Goal: Task Accomplishment & Management: Manage account settings

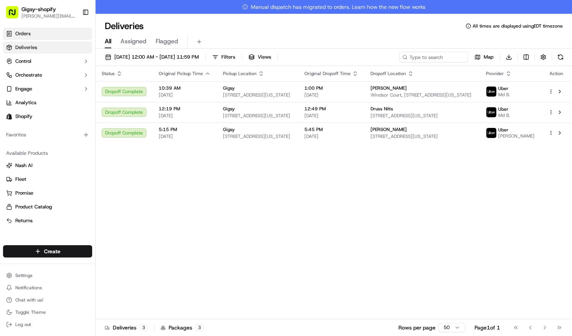
click at [56, 37] on link "Orders" at bounding box center [47, 34] width 89 height 12
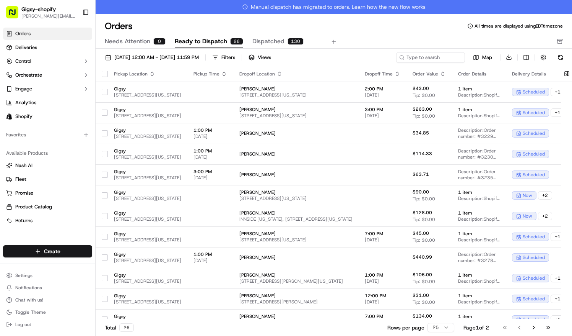
click at [401, 75] on icon "button" at bounding box center [397, 74] width 6 height 6
click at [446, 83] on button "Dropoff Start Time (Earliest)" at bounding box center [450, 82] width 71 height 9
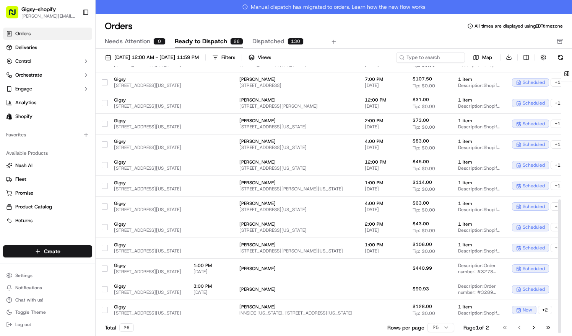
scroll to position [265, 0]
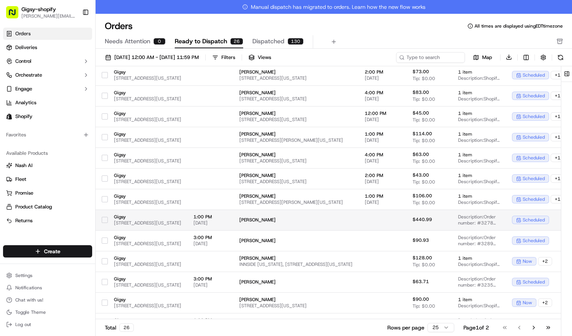
click at [105, 219] on button "button" at bounding box center [105, 220] width 6 height 6
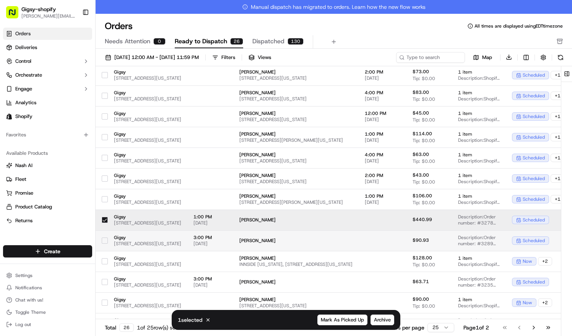
click at [106, 240] on button "button" at bounding box center [105, 240] width 6 height 6
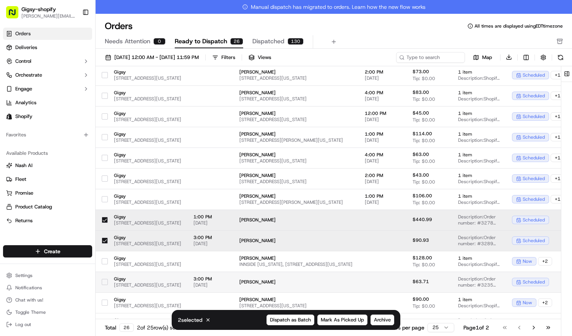
click at [104, 284] on div at bounding box center [105, 281] width 6 height 12
click at [382, 322] on span "Archive" at bounding box center [382, 319] width 17 height 7
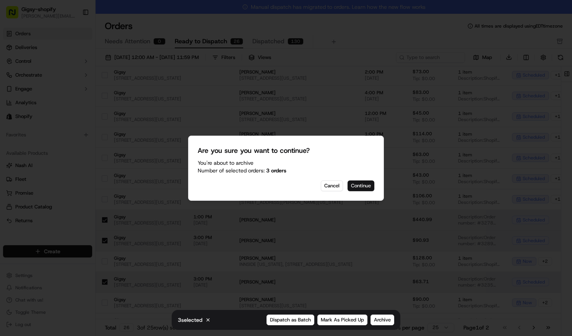
click at [366, 181] on button "Continue" at bounding box center [361, 185] width 27 height 11
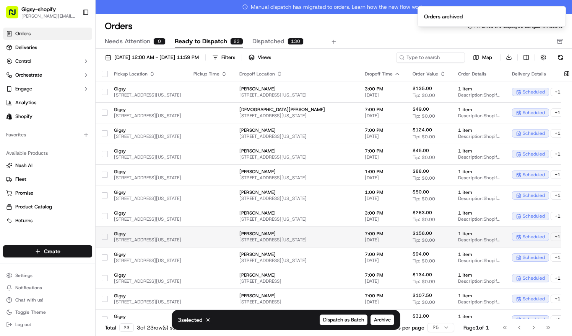
scroll to position [223, 0]
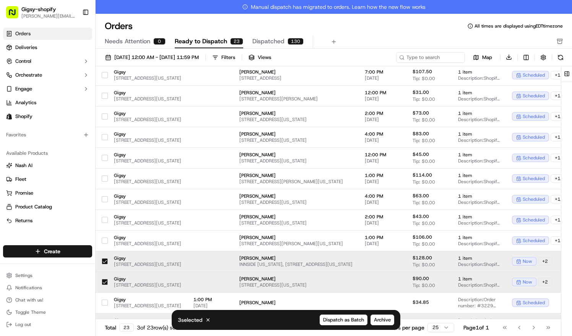
click at [101, 282] on td at bounding box center [102, 281] width 12 height 21
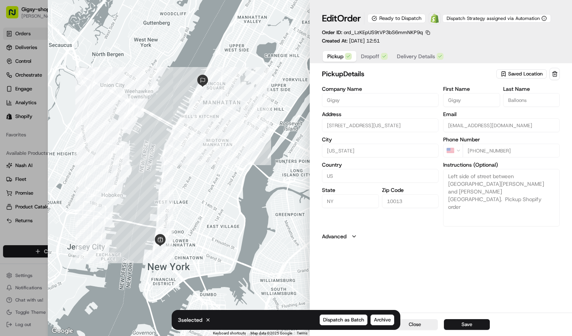
click at [43, 270] on div at bounding box center [286, 168] width 572 height 336
type input "+1"
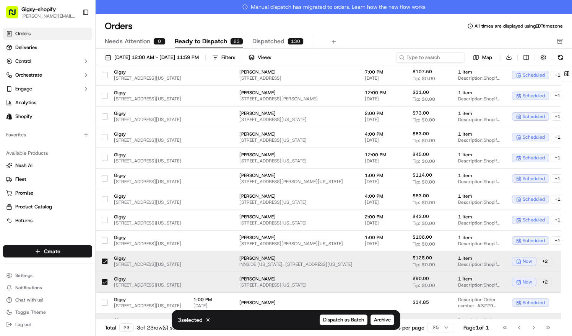
click at [106, 261] on button "button" at bounding box center [105, 261] width 6 height 6
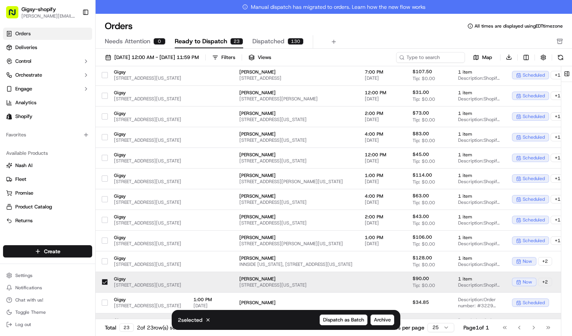
click at [105, 282] on button "button" at bounding box center [105, 282] width 6 height 6
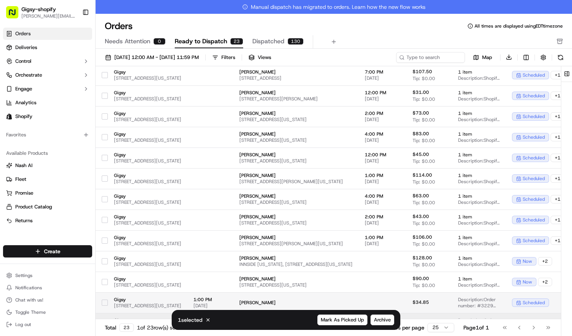
click at [106, 304] on button "button" at bounding box center [105, 302] width 6 height 6
click at [379, 315] on button "Archive" at bounding box center [383, 319] width 24 height 11
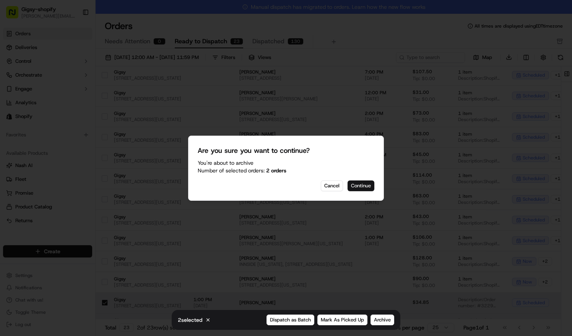
click at [365, 187] on button "Continue" at bounding box center [361, 185] width 27 height 11
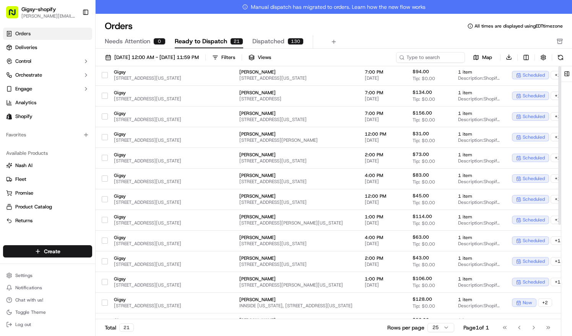
scroll to position [0, 0]
